Goal: Find specific page/section: Find specific page/section

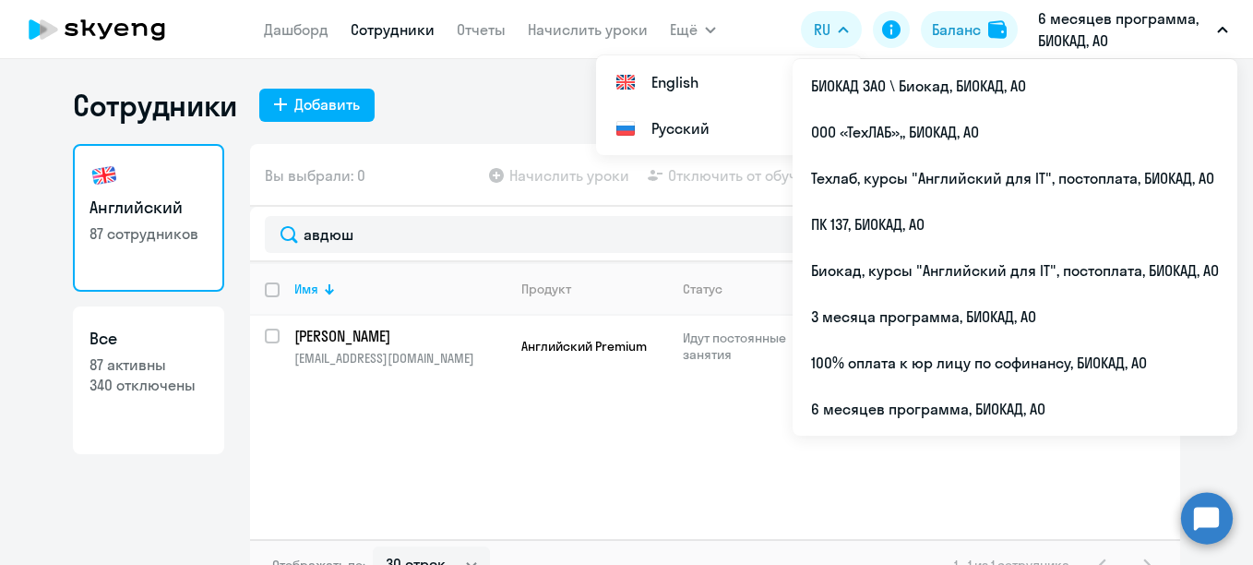
select select "30"
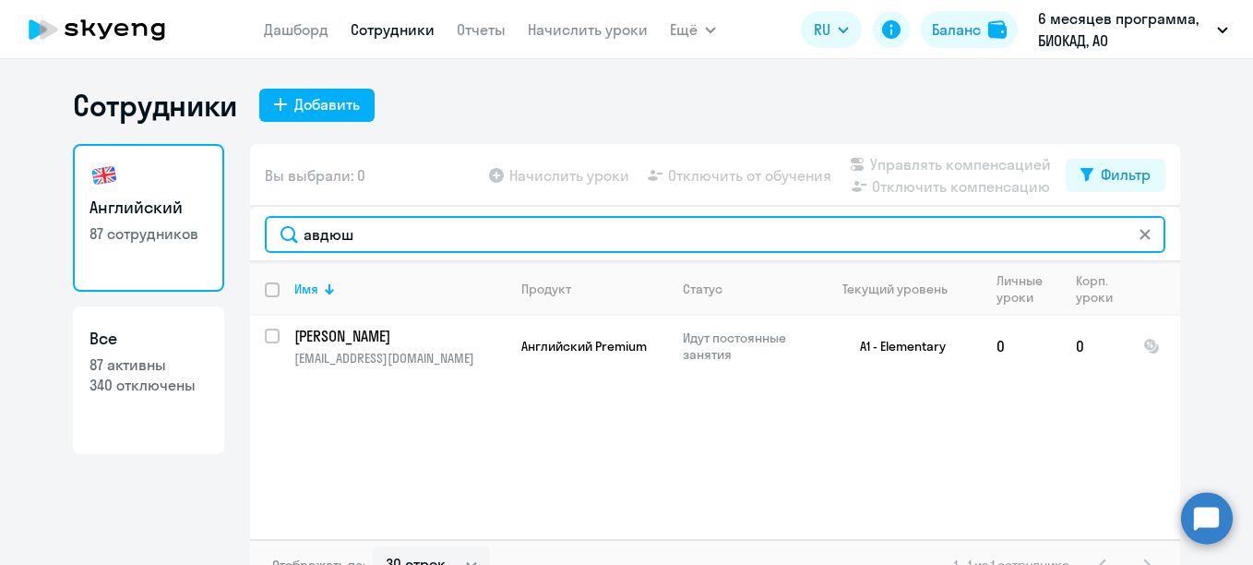
drag, startPoint x: 362, startPoint y: 232, endPoint x: 275, endPoint y: 230, distance: 86.7
click at [275, 230] on input "авдюш" at bounding box center [715, 234] width 900 height 37
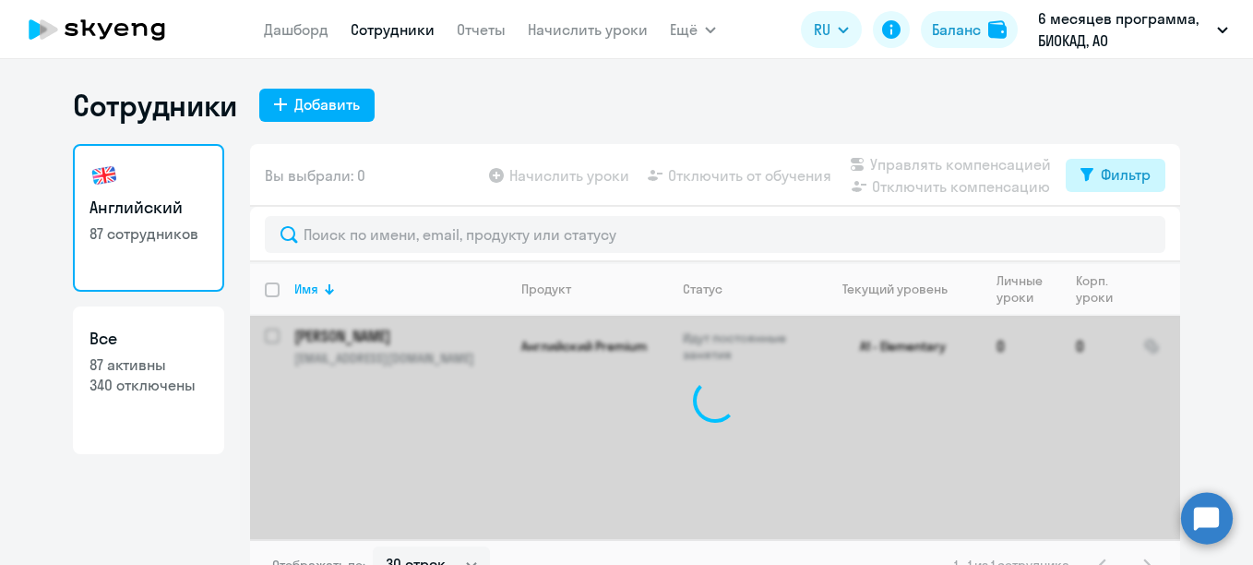
click at [1122, 166] on div "Фильтр" at bounding box center [1126, 174] width 50 height 22
click at [1131, 236] on span at bounding box center [1128, 235] width 31 height 18
click at [1113, 235] on input "checkbox" at bounding box center [1112, 234] width 1 height 1
checkbox input "true"
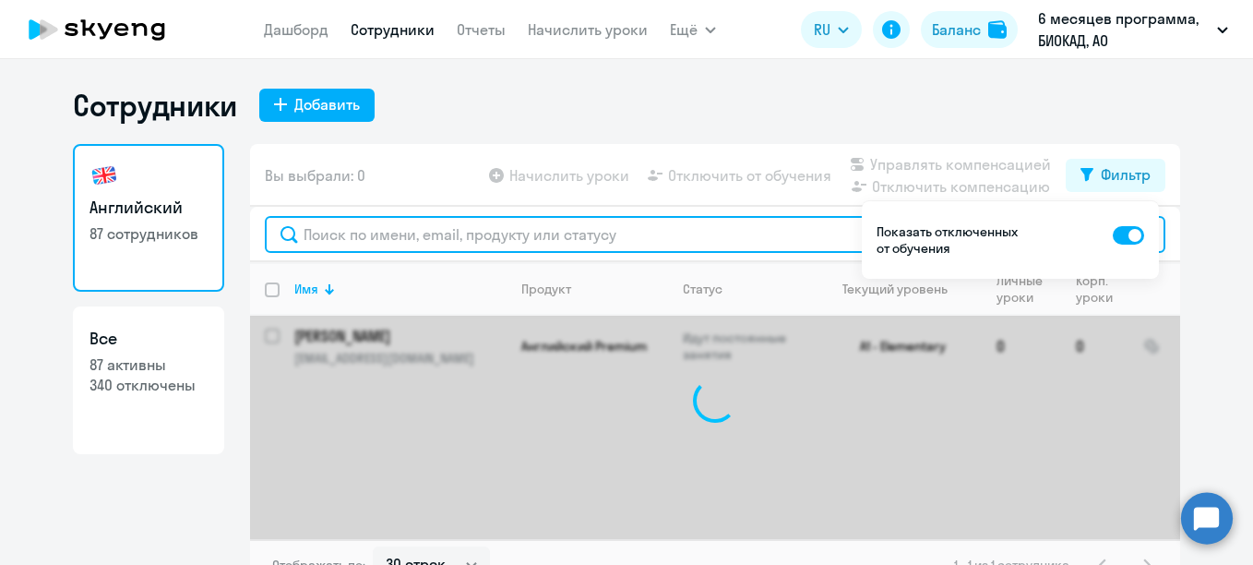
click at [653, 229] on input "text" at bounding box center [715, 234] width 900 height 37
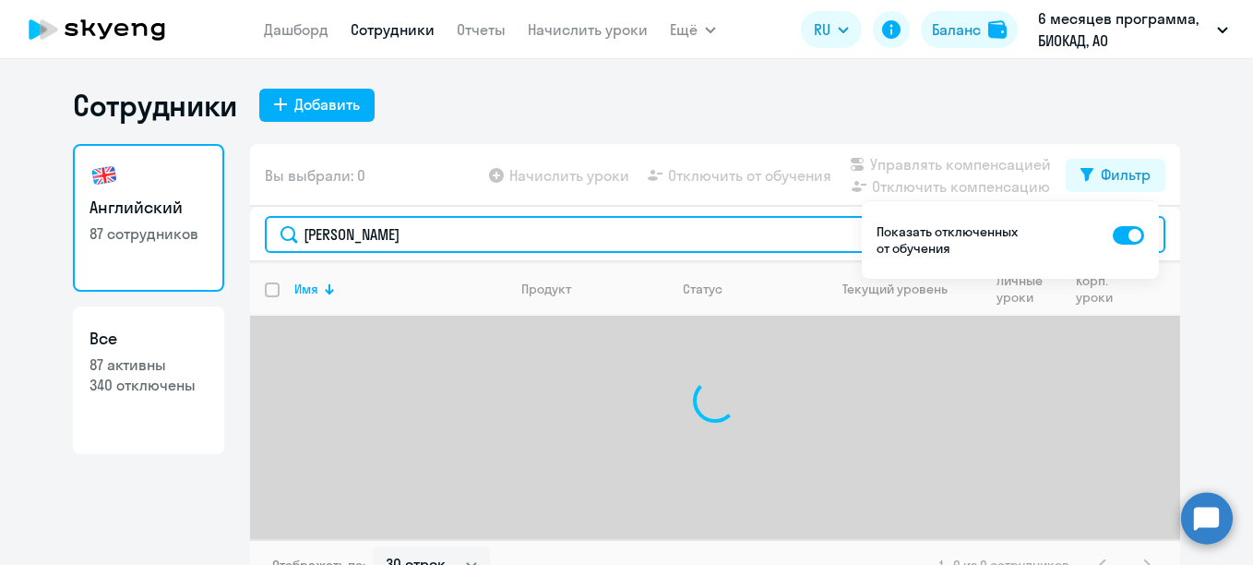
type input "[PERSON_NAME]"
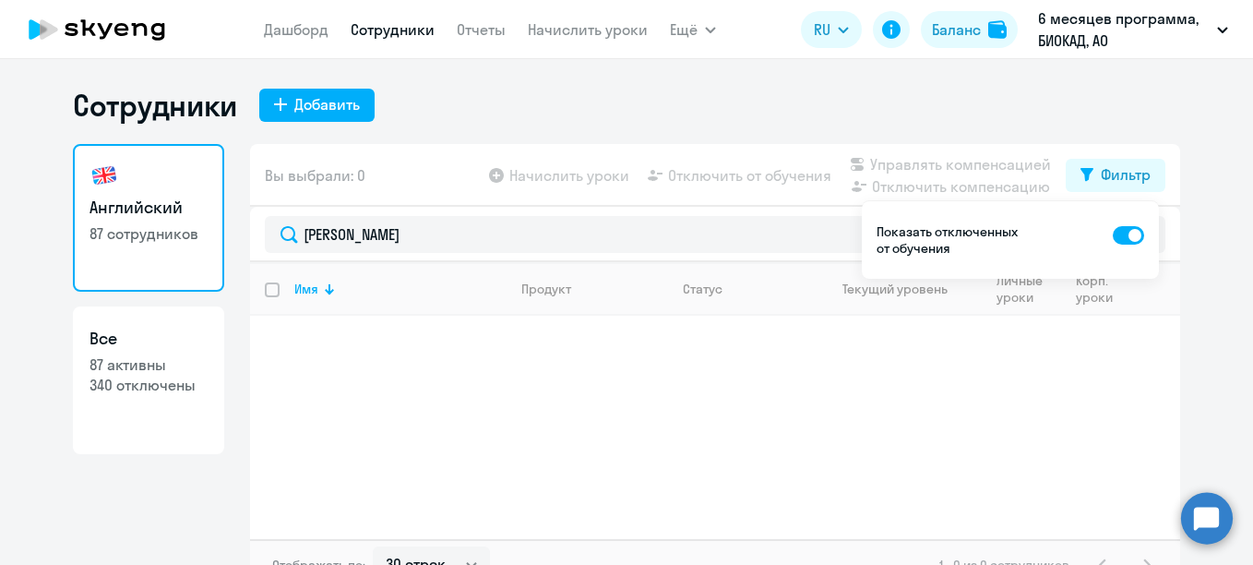
click at [1144, 104] on div "Сотрудники Добавить" at bounding box center [626, 105] width 1107 height 37
click at [1138, 166] on div "Фильтр" at bounding box center [1126, 174] width 50 height 22
click at [1092, 44] on p "6 месяцев программа, БИОКАД, АО" at bounding box center [1124, 29] width 172 height 44
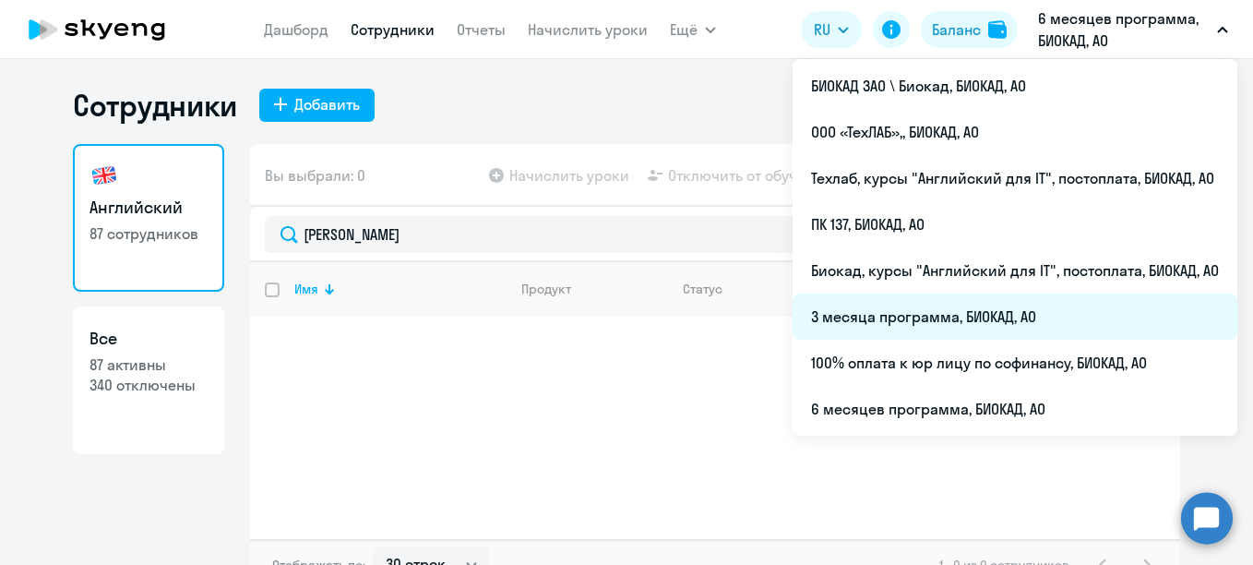
click at [958, 320] on li "3 месяца программа, БИОКАД, АО" at bounding box center [1015, 316] width 445 height 46
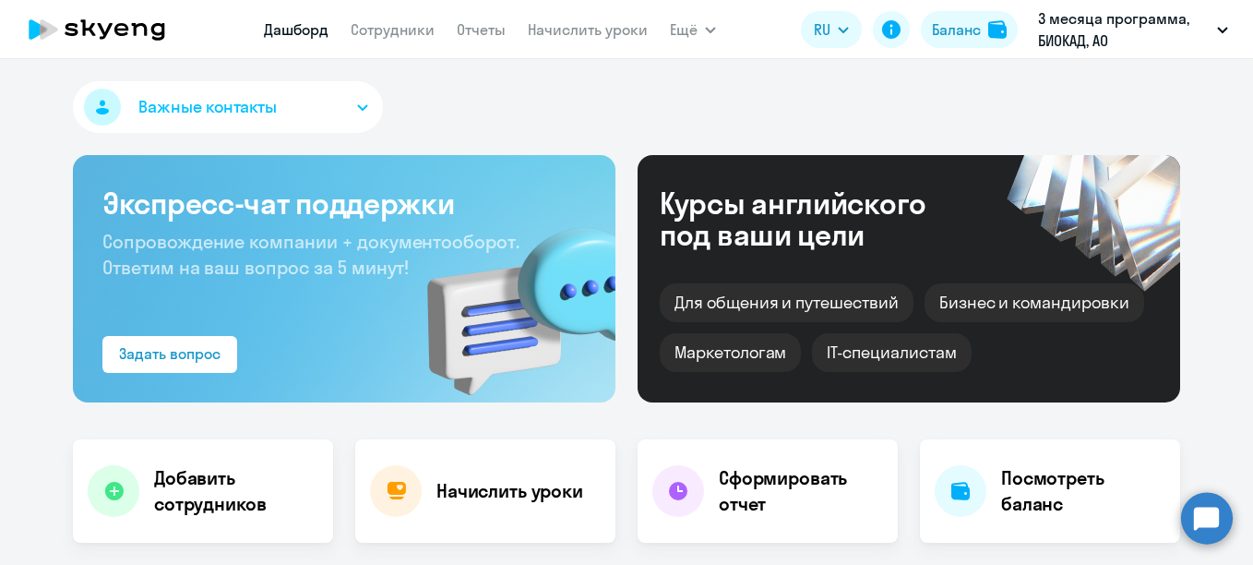
click at [773, 98] on div "Важные контакты" at bounding box center [626, 110] width 1107 height 59
click at [407, 13] on nav "[PERSON_NAME] Отчеты Начислить уроки" at bounding box center [456, 29] width 384 height 37
click at [411, 28] on link "Сотрудники" at bounding box center [393, 29] width 84 height 18
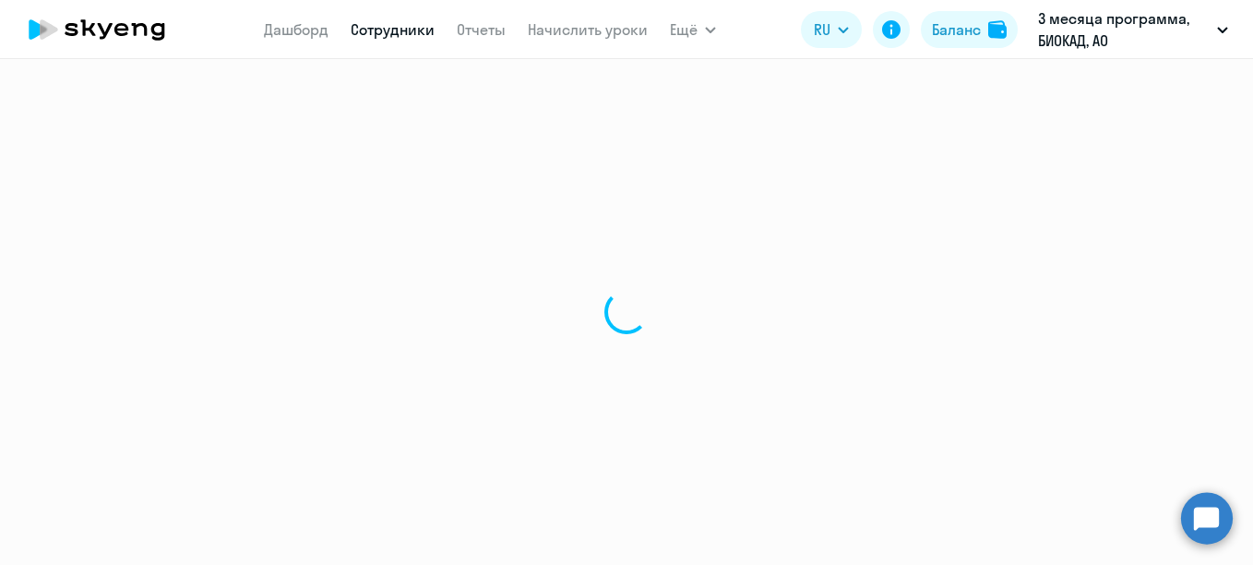
select select "30"
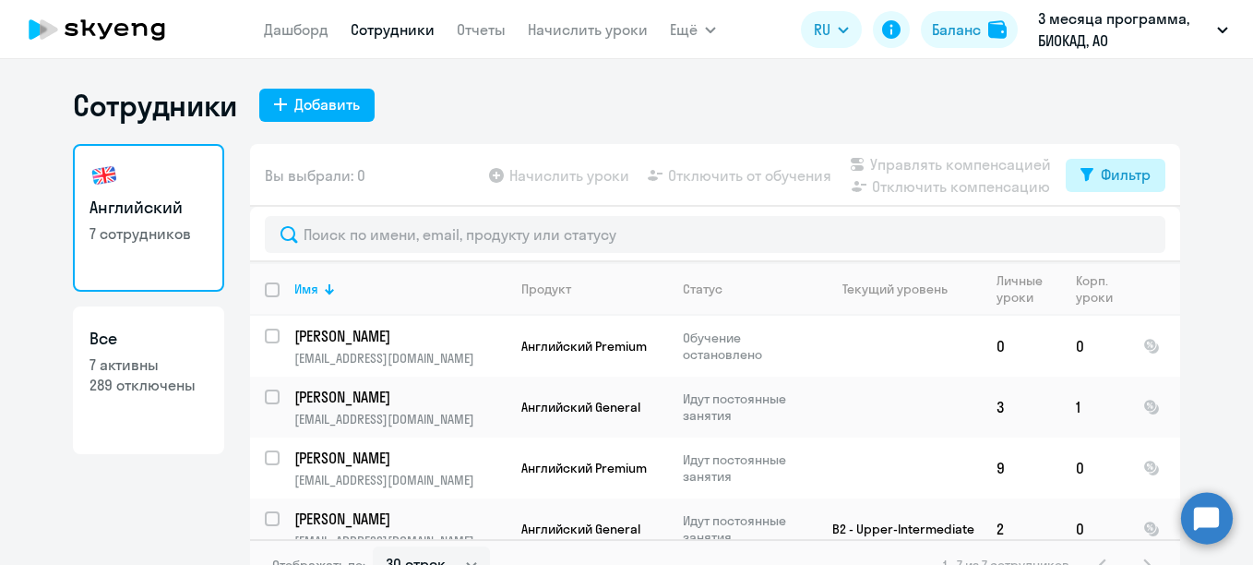
click at [1101, 178] on div "Фильтр" at bounding box center [1126, 174] width 50 height 22
click at [1129, 240] on span at bounding box center [1128, 235] width 31 height 18
click at [1113, 235] on input "checkbox" at bounding box center [1112, 234] width 1 height 1
checkbox input "true"
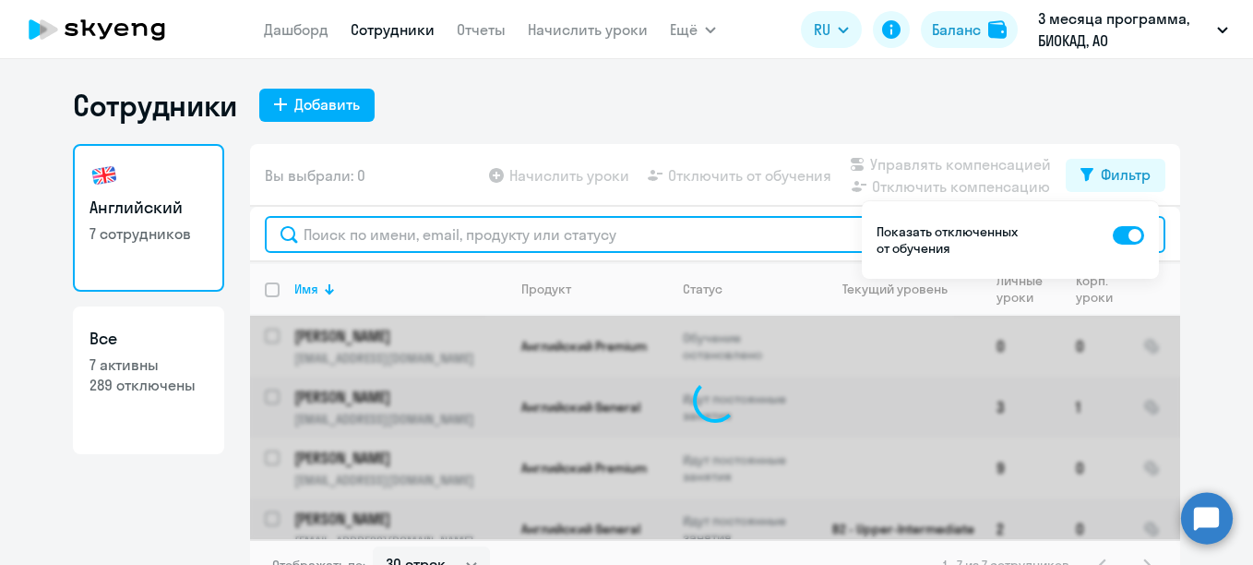
click at [727, 242] on input "text" at bounding box center [715, 234] width 900 height 37
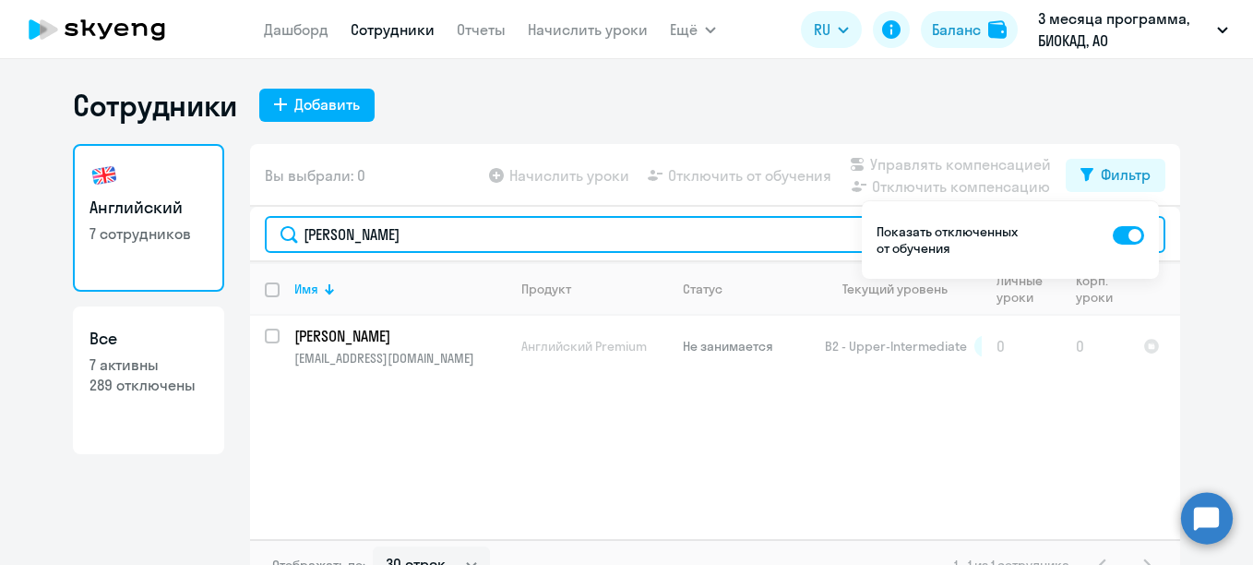
type input "[PERSON_NAME]"
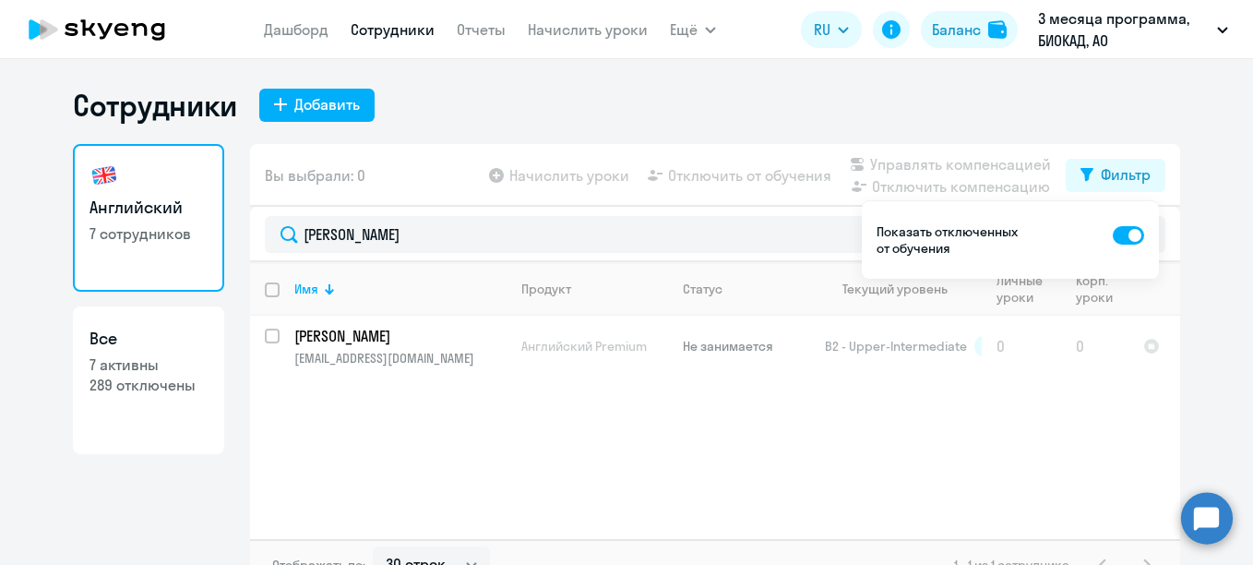
drag, startPoint x: 1119, startPoint y: 237, endPoint x: 1114, endPoint y: 208, distance: 30.0
click at [1119, 237] on span at bounding box center [1128, 235] width 31 height 18
click at [1113, 235] on input "checkbox" at bounding box center [1112, 234] width 1 height 1
checkbox input "false"
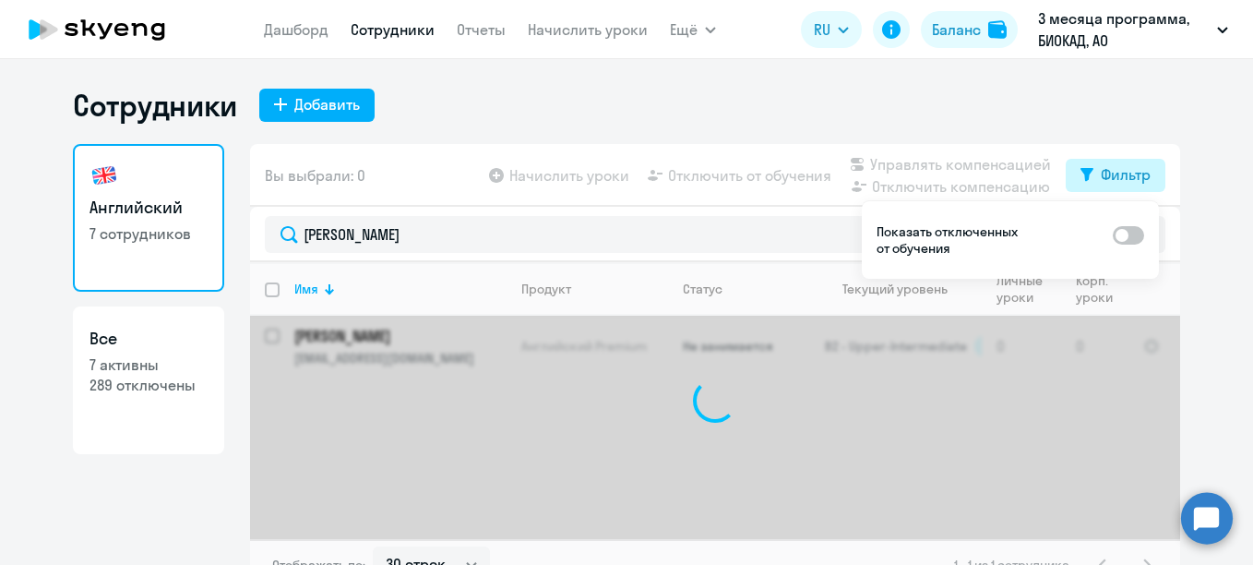
click at [1103, 167] on div "Фильтр" at bounding box center [1126, 174] width 50 height 22
click at [1097, 53] on app-header "[PERSON_NAME] Отчеты Начислить уроки Ещё Дашборд Сотрудники Отчеты Начислить ур…" at bounding box center [626, 29] width 1253 height 59
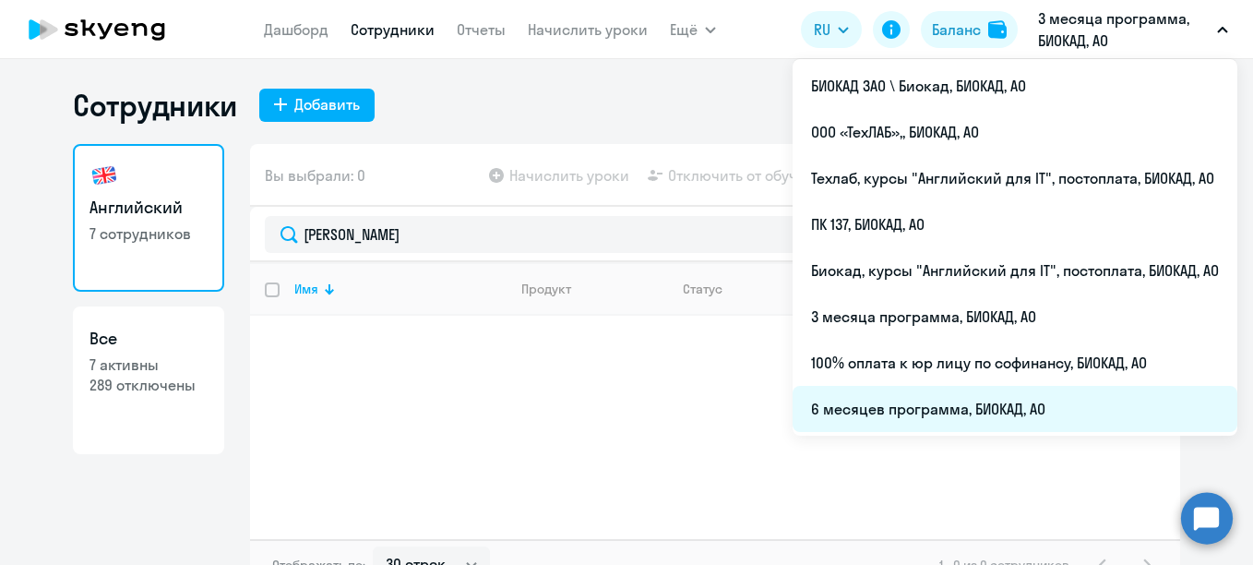
click at [949, 411] on li "6 месяцев программа, БИОКАД, АО" at bounding box center [1015, 409] width 445 height 46
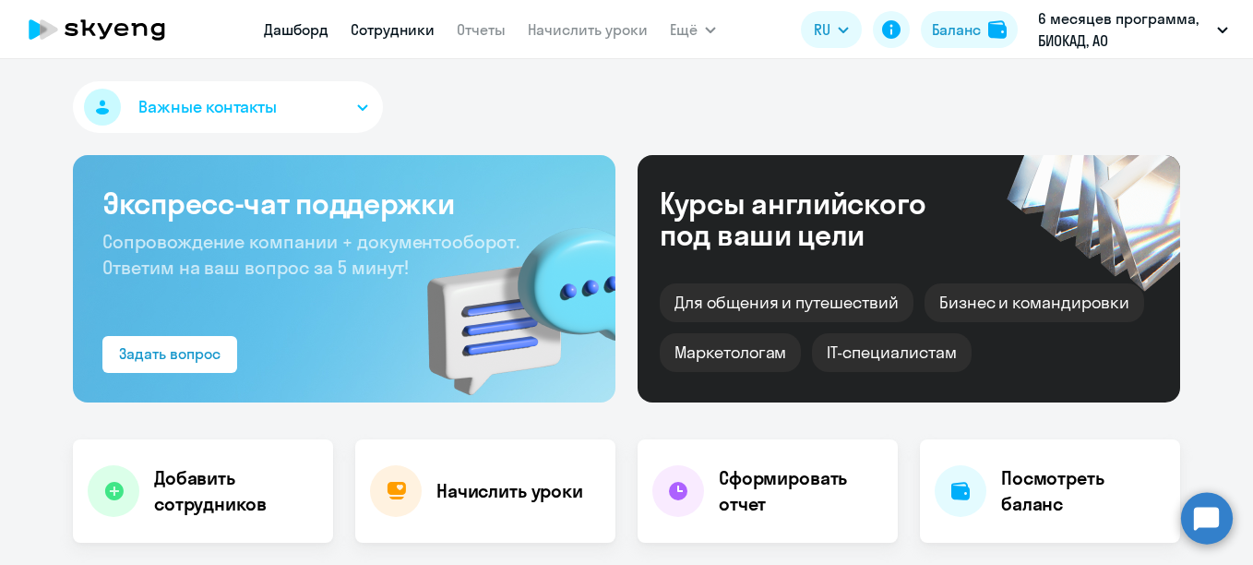
click at [400, 24] on link "Сотрудники" at bounding box center [393, 29] width 84 height 18
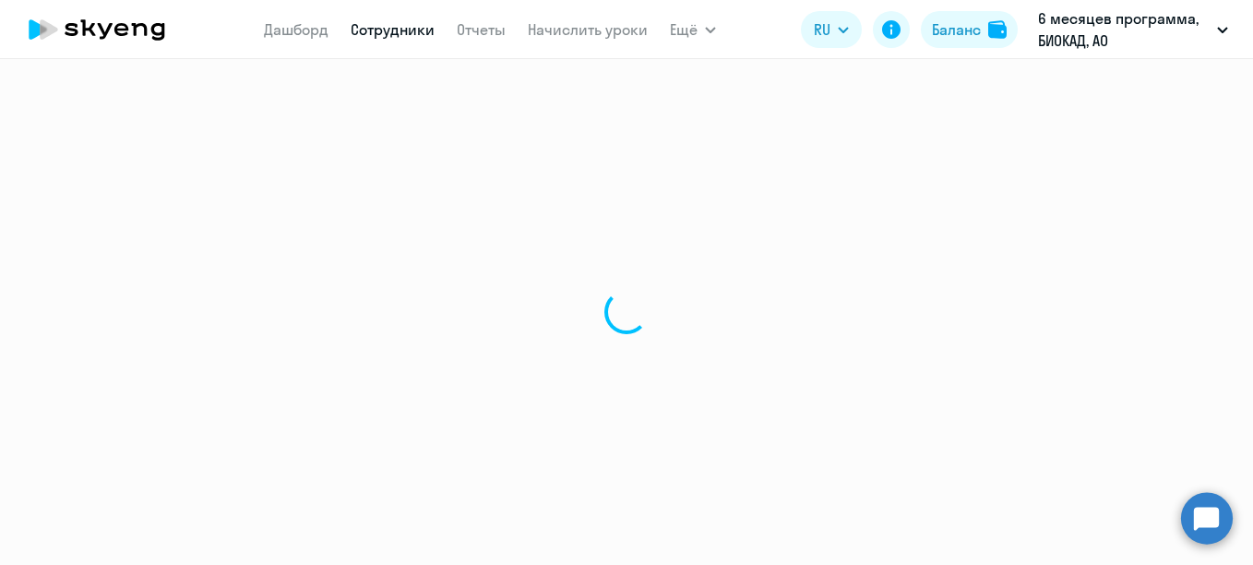
select select "30"
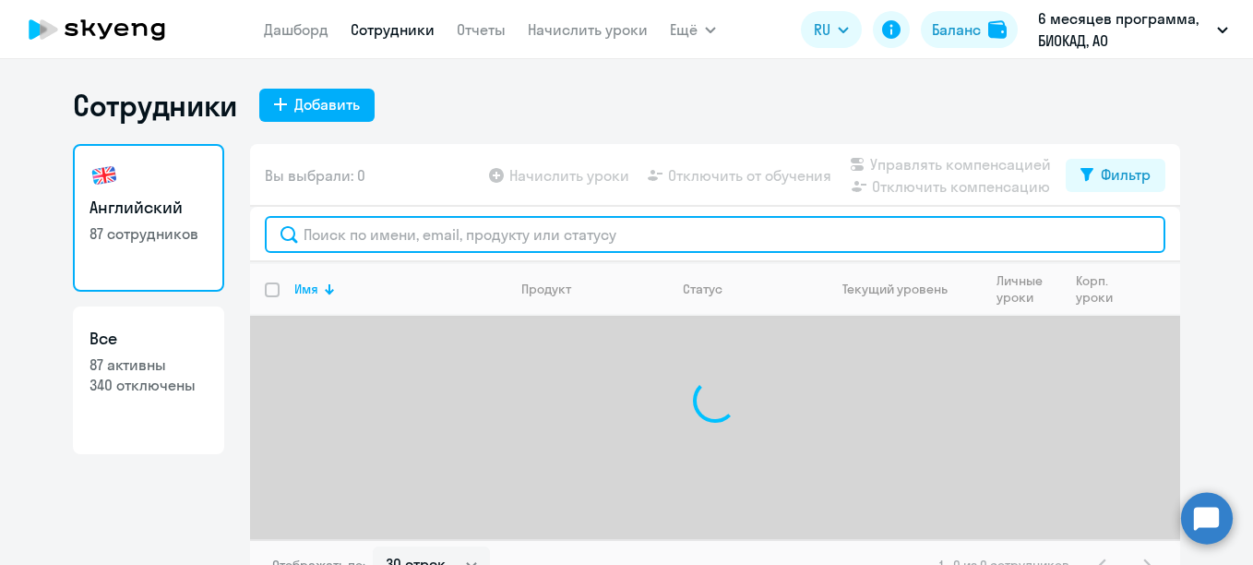
click at [400, 235] on input "text" at bounding box center [715, 234] width 900 height 37
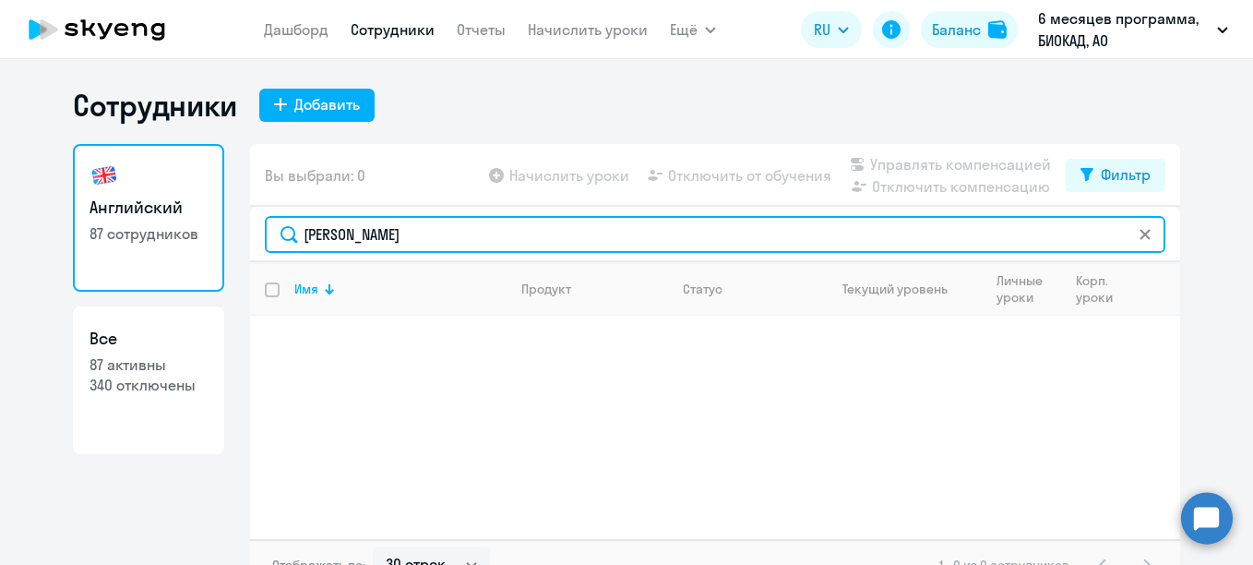
type input "[PERSON_NAME]"
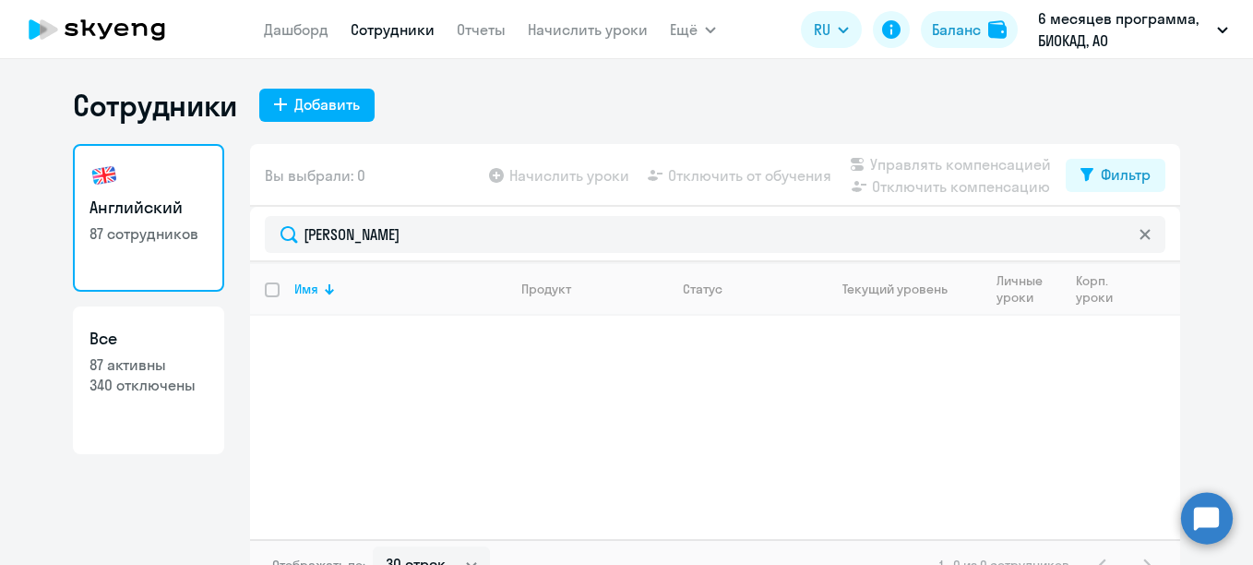
click at [1159, 182] on div "Вы выбрали: 0 Начислить уроки Отключить от обучения Управлять компенсацией Откл…" at bounding box center [715, 175] width 930 height 63
click at [1117, 173] on div "Фильтр" at bounding box center [1126, 174] width 50 height 22
click at [1124, 237] on span at bounding box center [1128, 235] width 31 height 18
click at [1113, 235] on input "checkbox" at bounding box center [1112, 234] width 1 height 1
checkbox input "true"
